Goal: Task Accomplishment & Management: Manage account settings

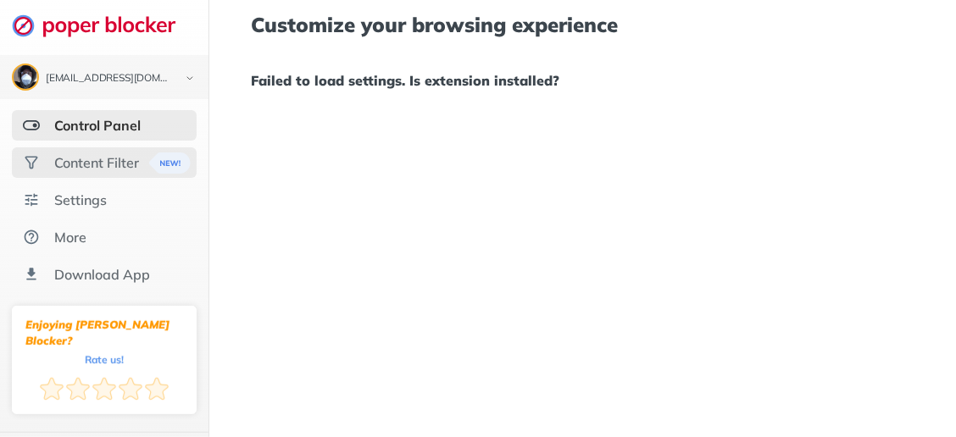
click at [103, 154] on div "Content Filter" at bounding box center [96, 162] width 85 height 17
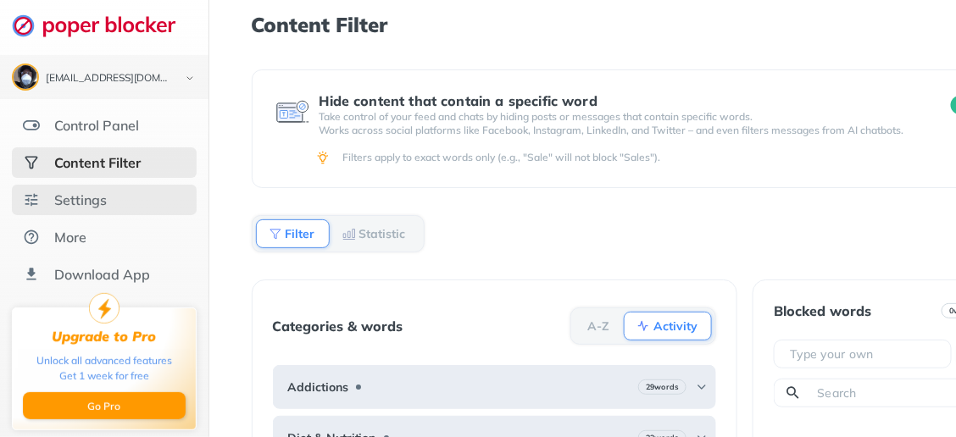
click at [97, 200] on div "Settings" at bounding box center [80, 200] width 53 height 17
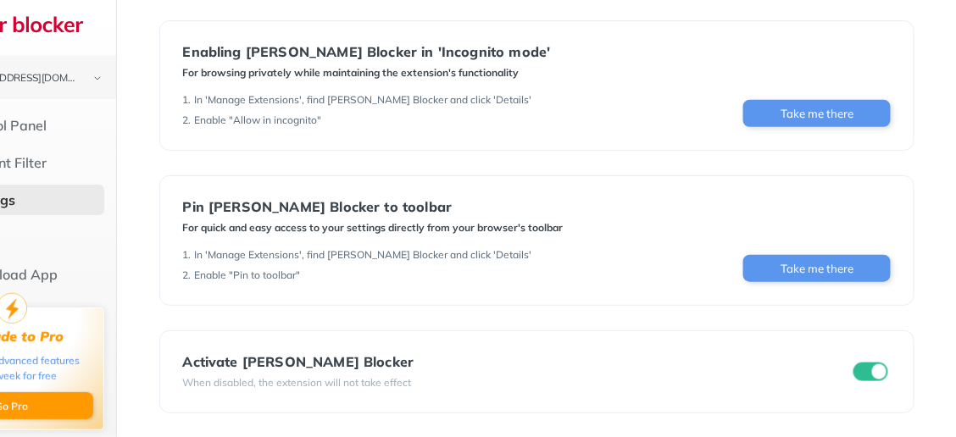
scroll to position [297, 0]
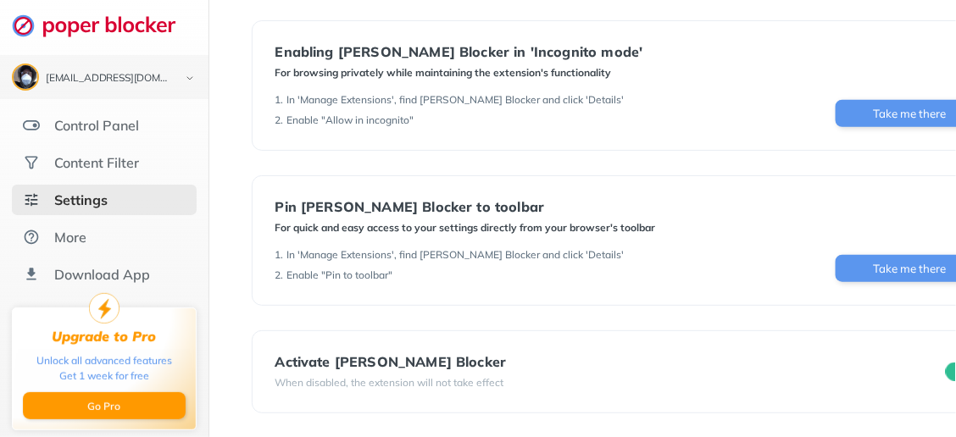
drag, startPoint x: 92, startPoint y: 220, endPoint x: 69, endPoint y: 88, distance: 133.4
click at [69, 88] on div "[EMAIL_ADDRESS][DOMAIN_NAME] Logout Control Panel Content Filter Settings More …" at bounding box center [104, 145] width 209 height 290
click at [35, 117] on img at bounding box center [31, 125] width 17 height 17
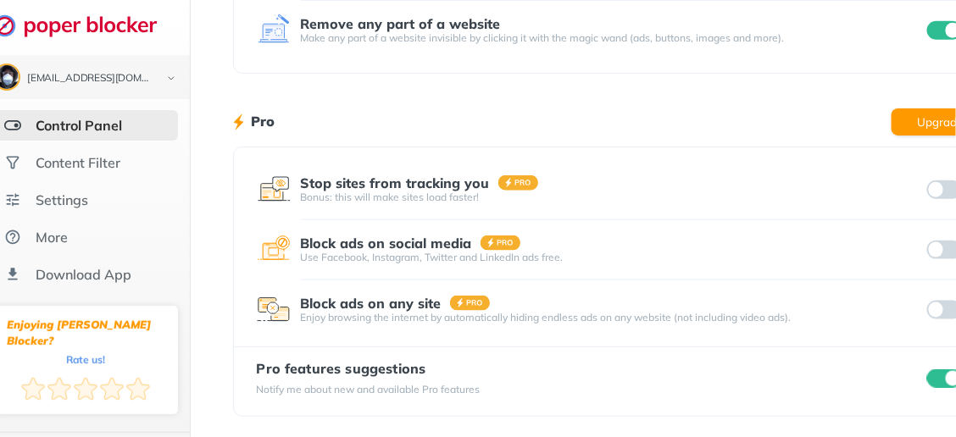
scroll to position [437, 0]
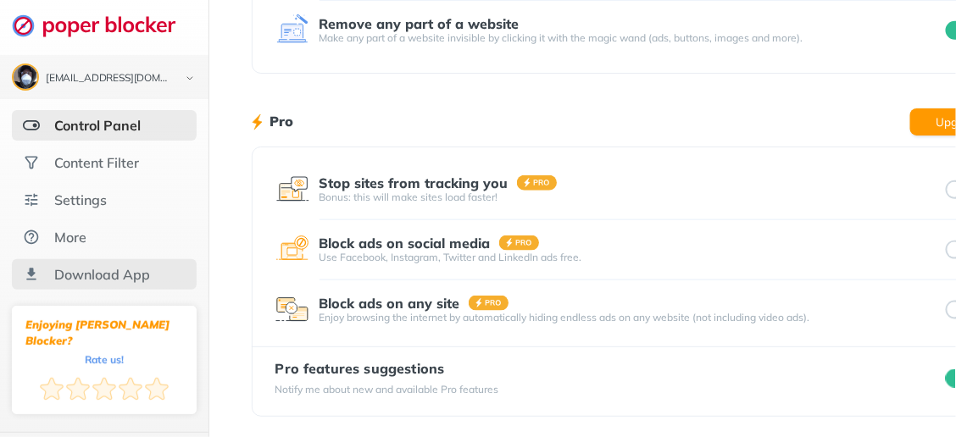
click at [114, 266] on div "Download App" at bounding box center [102, 274] width 96 height 17
